Goal: Task Accomplishment & Management: Manage account settings

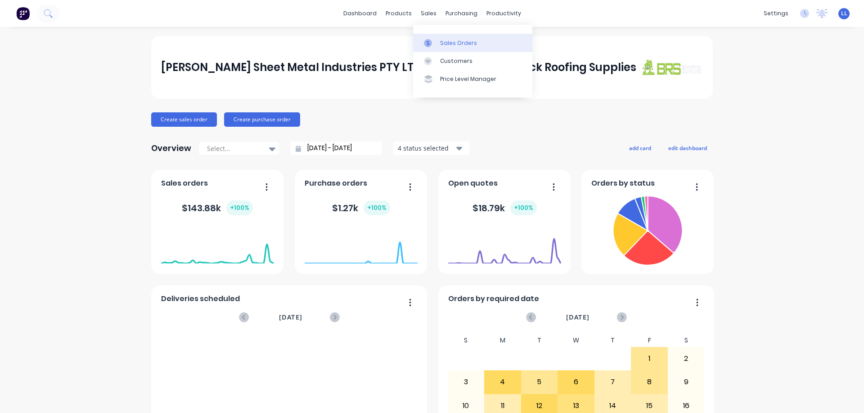
click at [464, 42] on div "Sales Orders" at bounding box center [458, 43] width 37 height 8
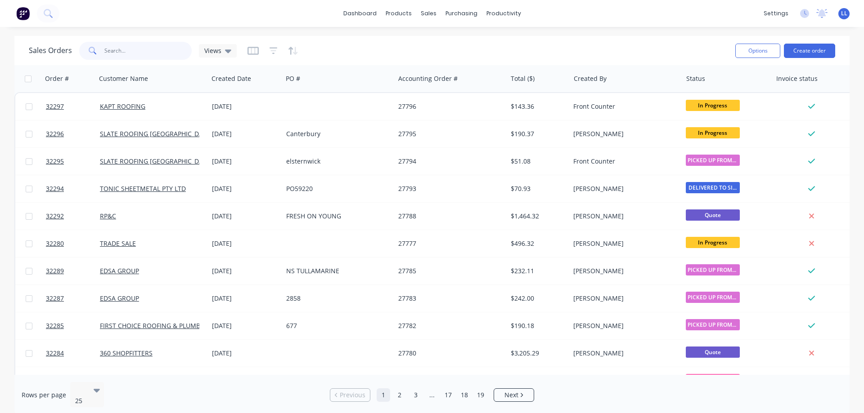
click at [120, 54] on input "text" at bounding box center [148, 51] width 88 height 18
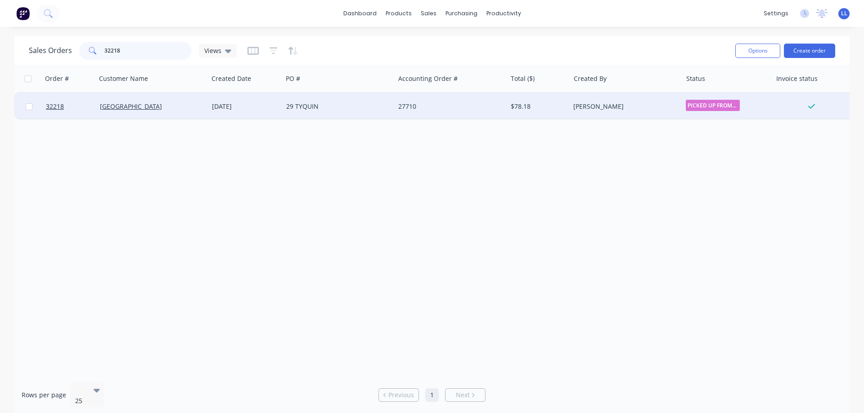
type input "32218"
click at [373, 108] on div "29 TYQUIN" at bounding box center [336, 106] width 100 height 9
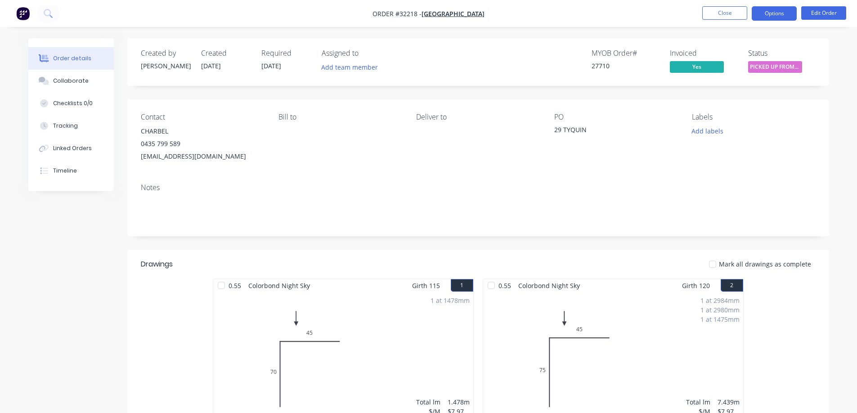
click at [779, 16] on button "Options" at bounding box center [774, 13] width 45 height 14
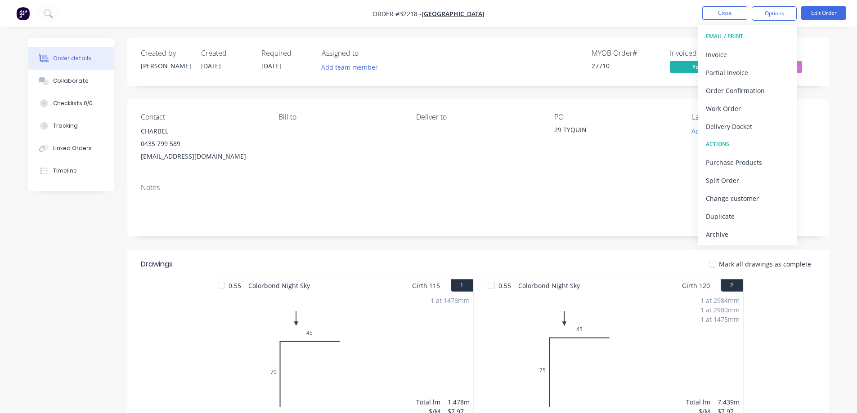
drag, startPoint x: 747, startPoint y: 234, endPoint x: 740, endPoint y: 231, distance: 8.0
click at [746, 234] on div "Archive" at bounding box center [747, 234] width 83 height 13
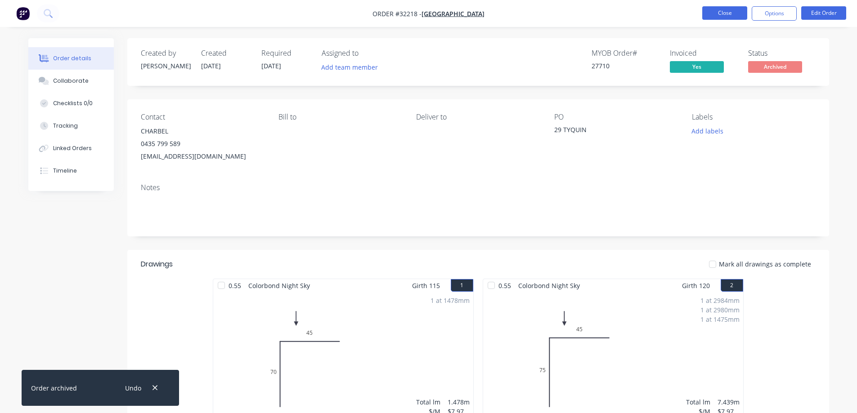
click at [730, 9] on button "Close" at bounding box center [724, 12] width 45 height 13
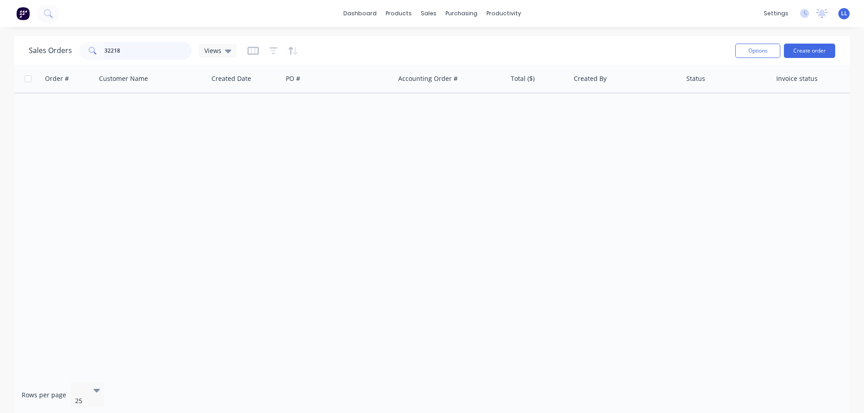
click at [153, 46] on input "32218" at bounding box center [148, 51] width 88 height 18
type input "3"
